Goal: Task Accomplishment & Management: Manage account settings

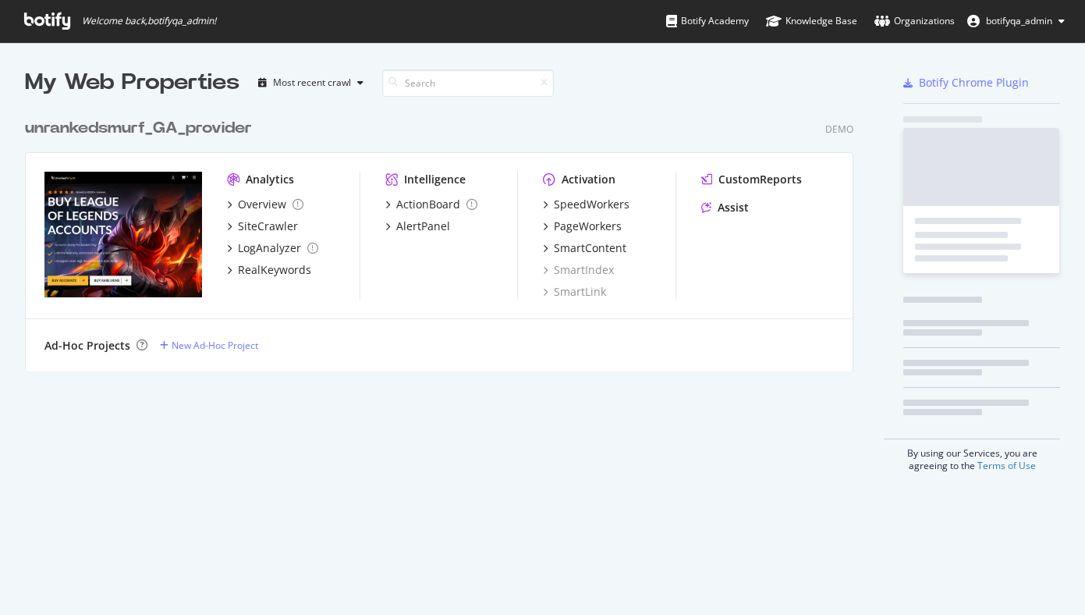
scroll to position [615, 1085]
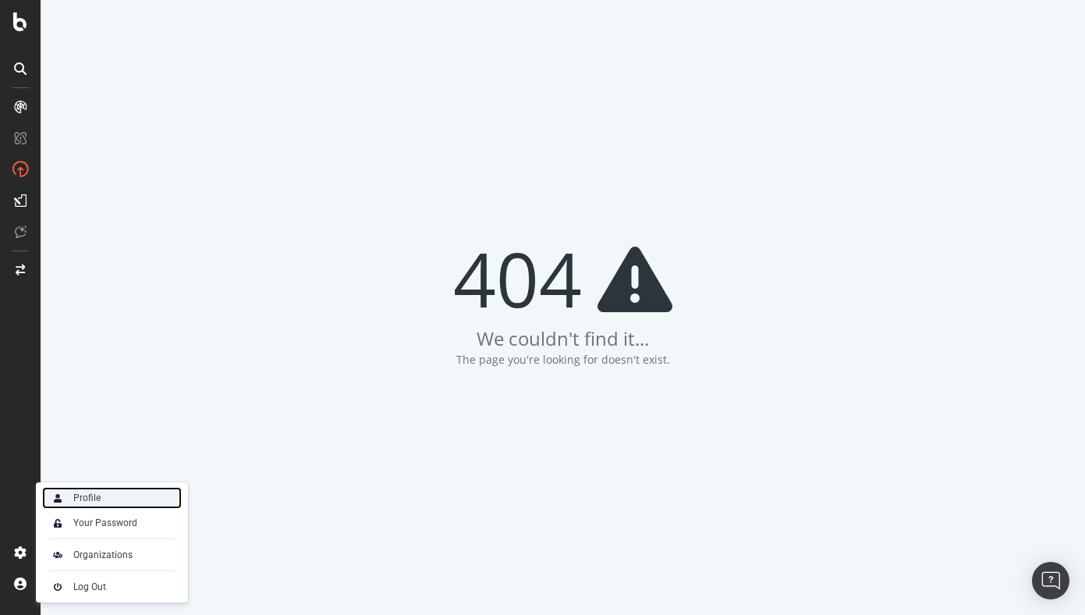
click at [101, 499] on div "Profile" at bounding box center [112, 498] width 140 height 22
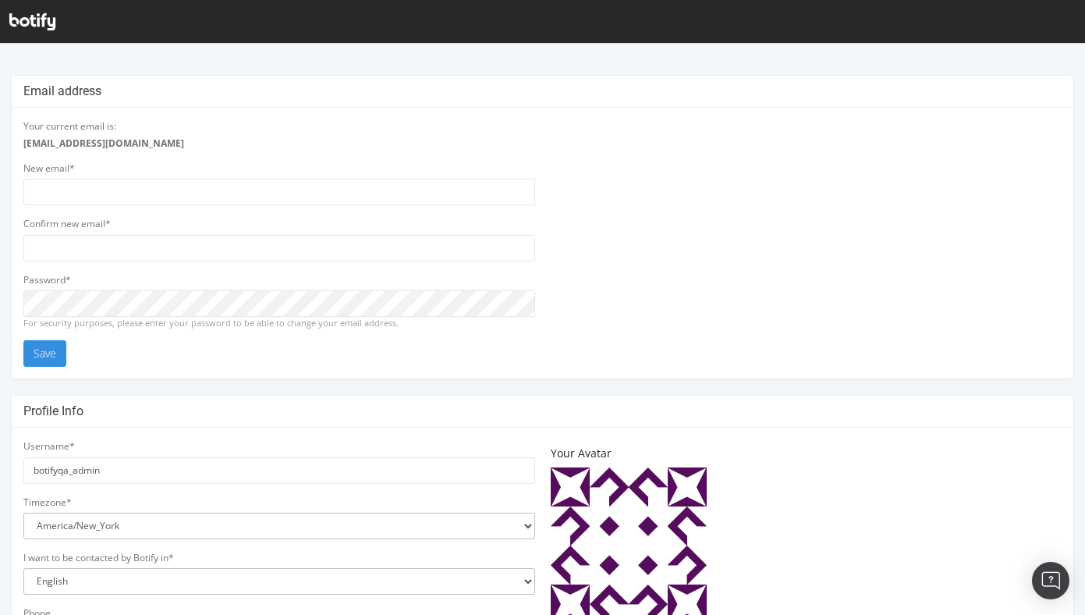
click at [50, 147] on strong "botifyqa+admin@gmail.com" at bounding box center [103, 143] width 161 height 13
copy strong "botifyqa+admin@gmail.com"
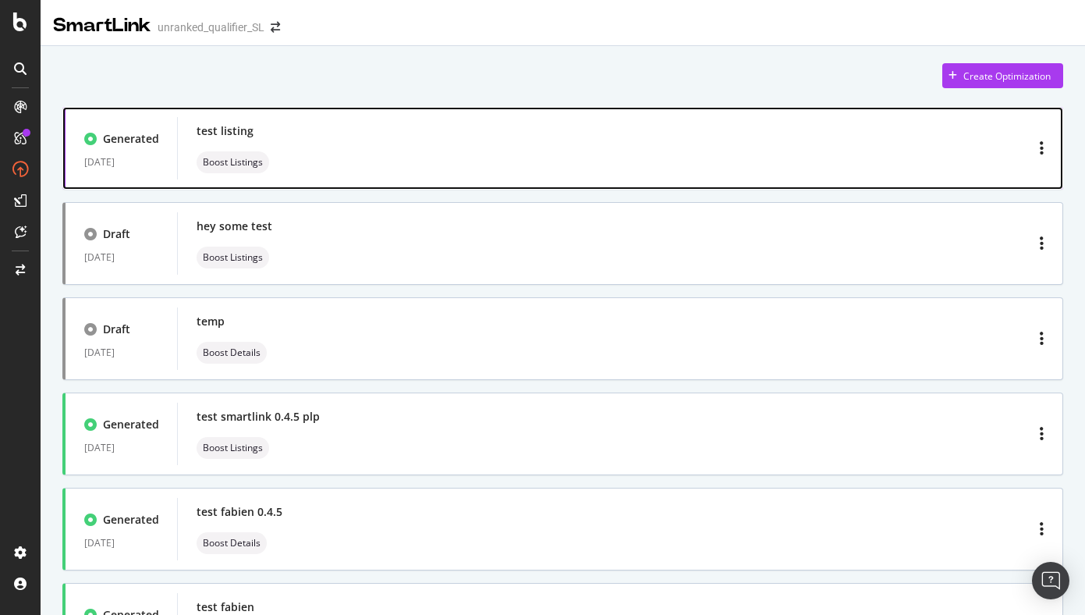
click at [744, 123] on div "test listing Boost Listings" at bounding box center [620, 148] width 847 height 50
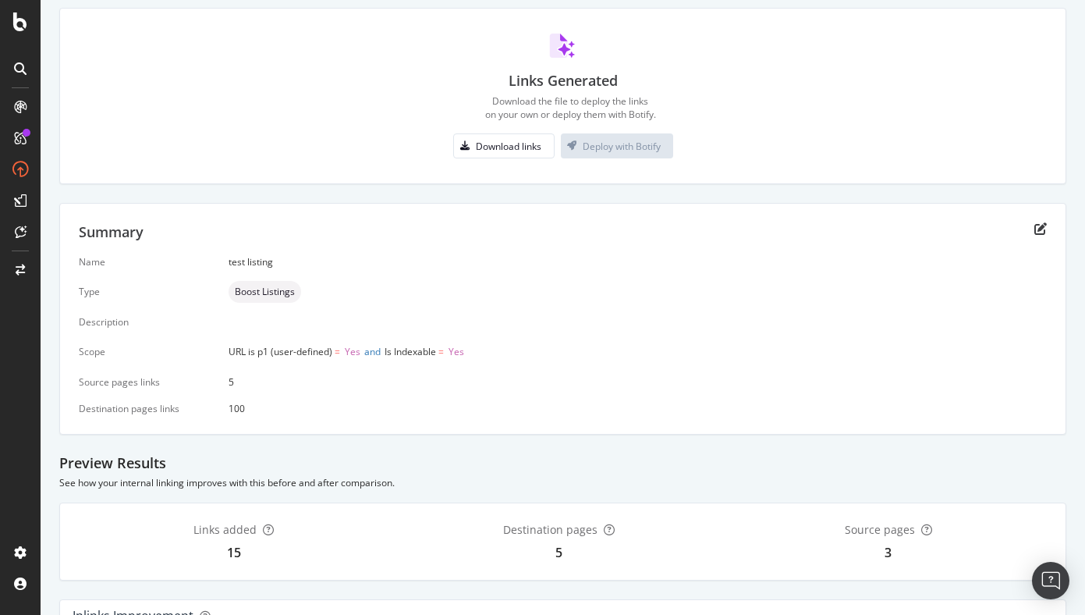
scroll to position [46, 0]
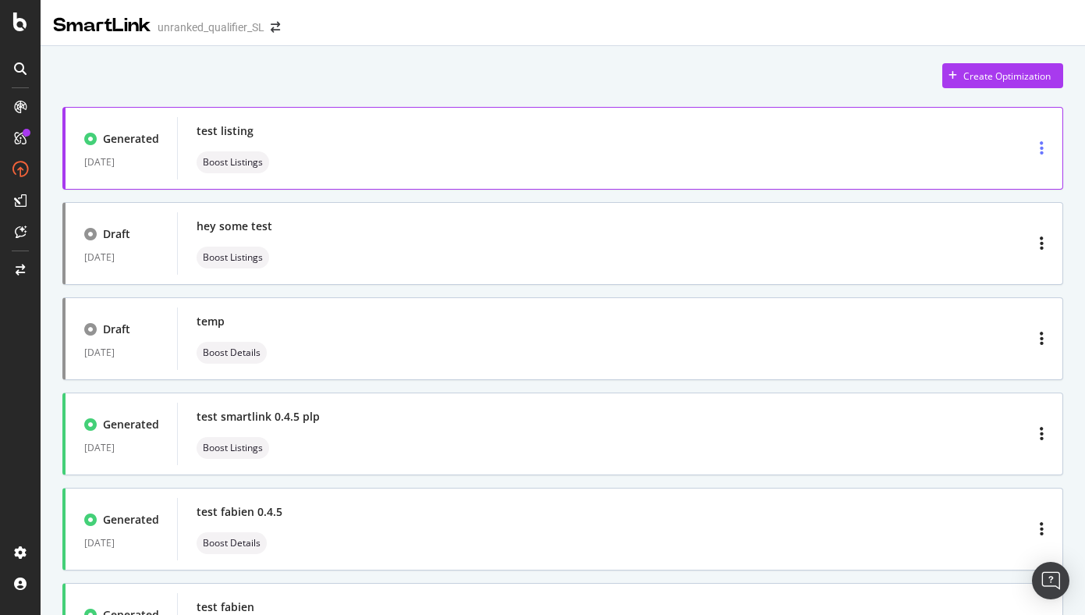
click at [1039, 150] on div "button" at bounding box center [1042, 148] width 16 height 28
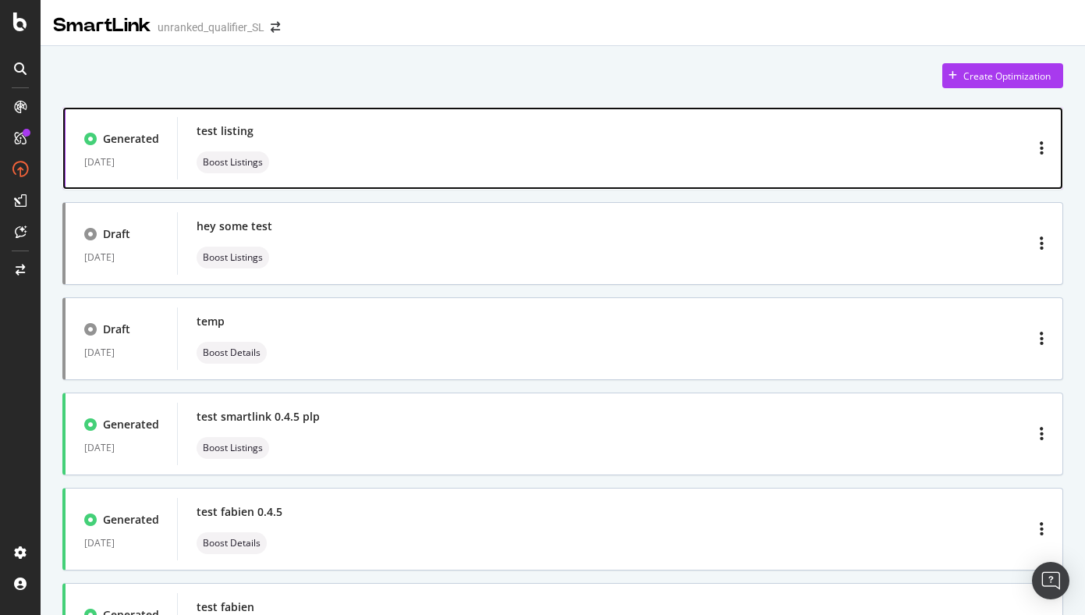
click at [331, 140] on div "test listing Boost Listings" at bounding box center [620, 148] width 847 height 50
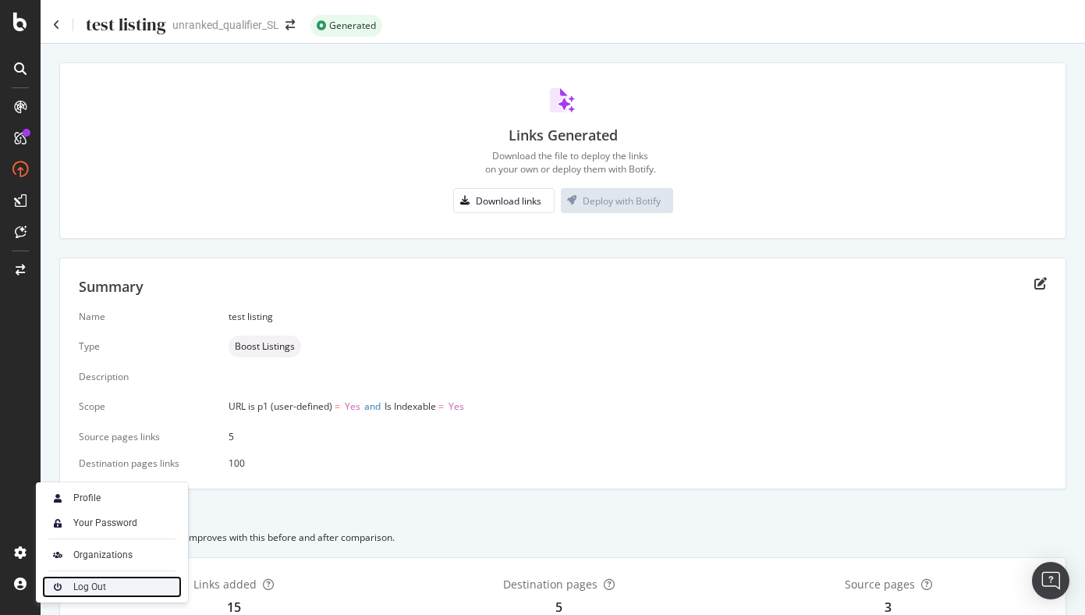
click at [84, 583] on div "Log Out" at bounding box center [89, 587] width 33 height 12
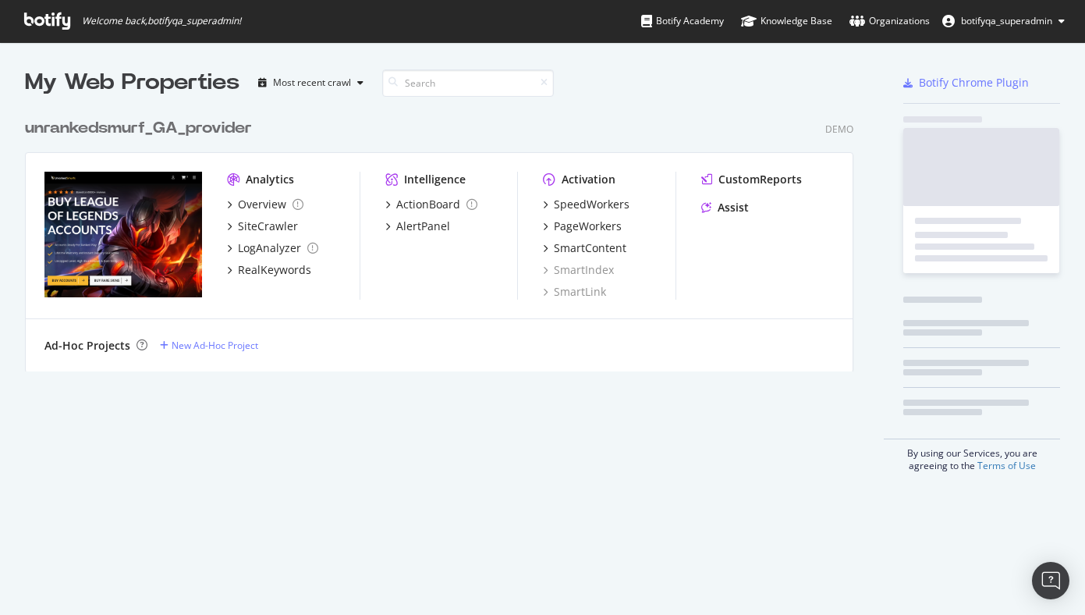
scroll to position [273, 841]
